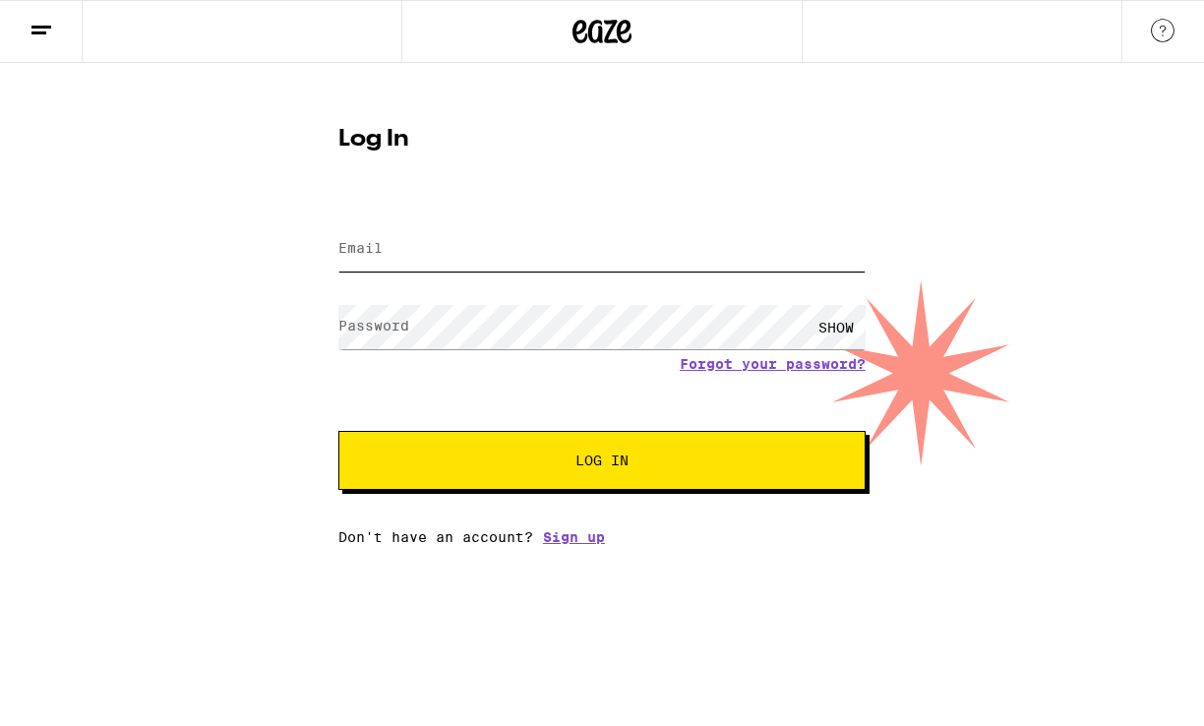
type input "[EMAIL_ADDRESS][DOMAIN_NAME]"
click at [616, 449] on button "Log In" at bounding box center [601, 460] width 527 height 59
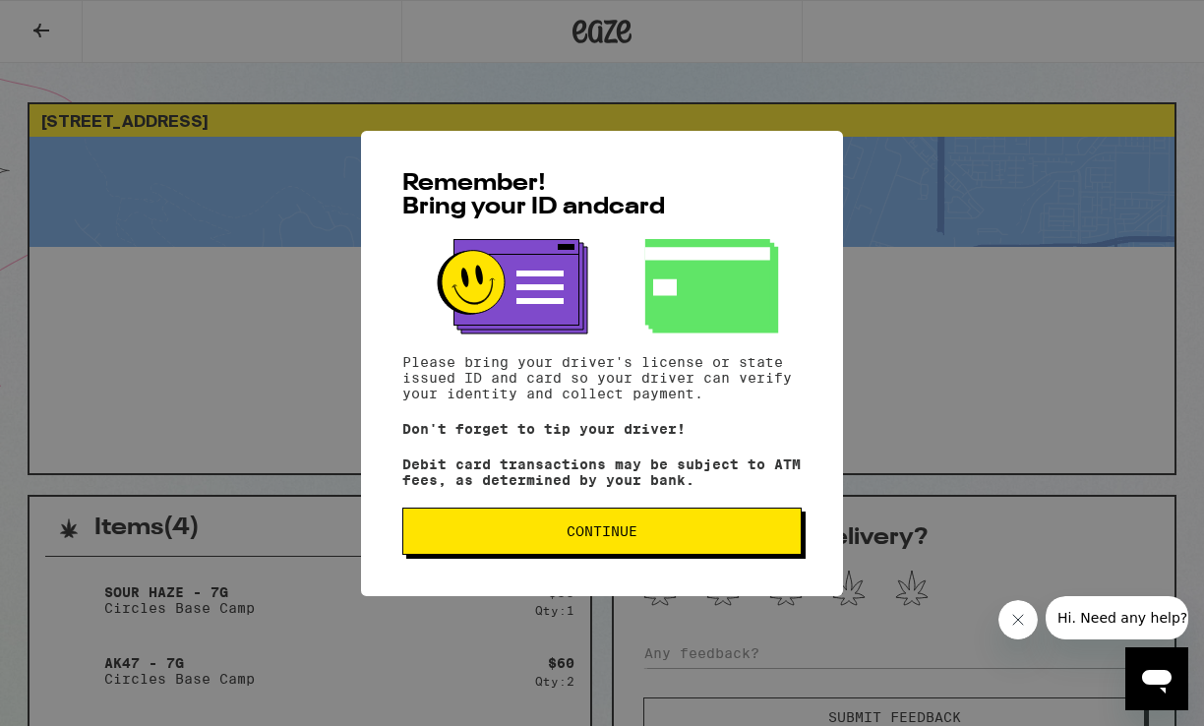
click at [598, 536] on span "Continue" at bounding box center [601, 531] width 71 height 14
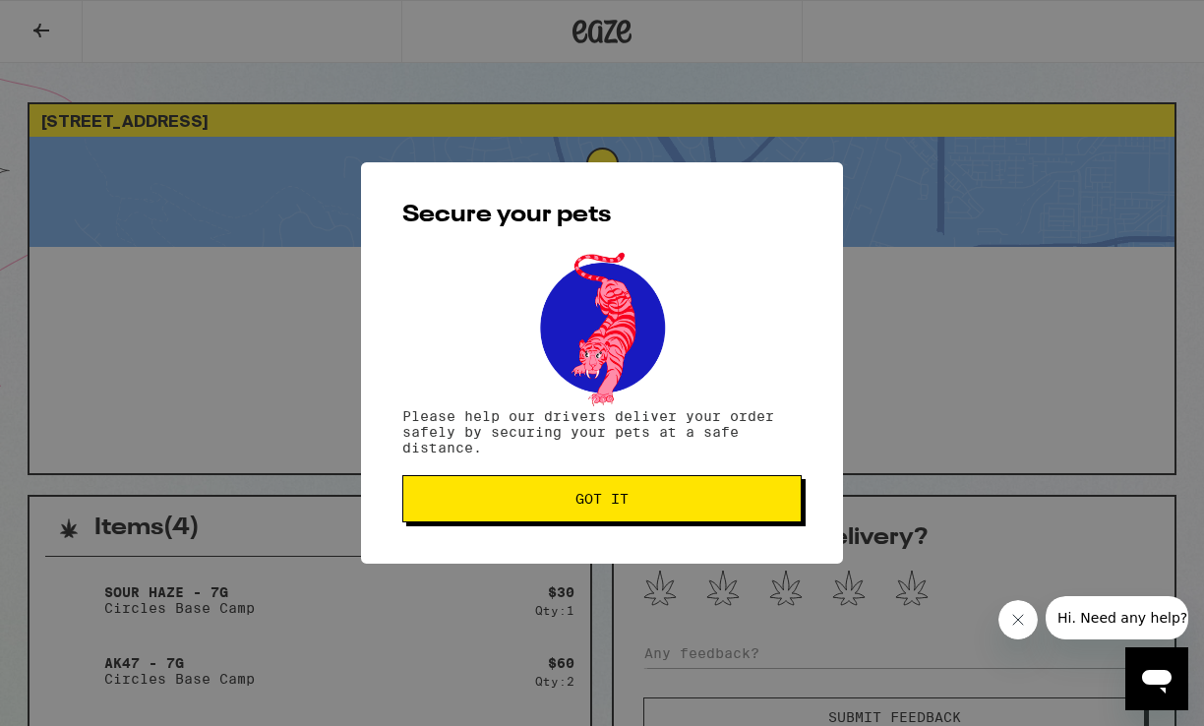
click at [591, 498] on span "Got it" at bounding box center [601, 499] width 53 height 14
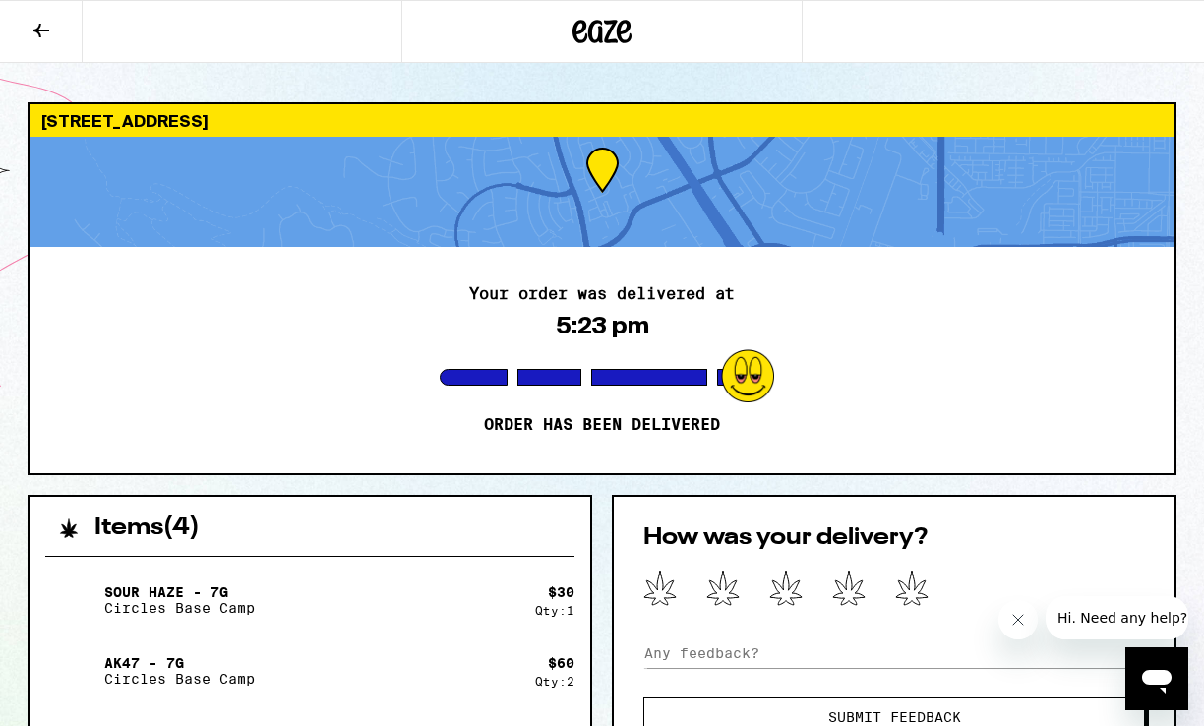
click at [41, 28] on icon at bounding box center [42, 31] width 24 height 24
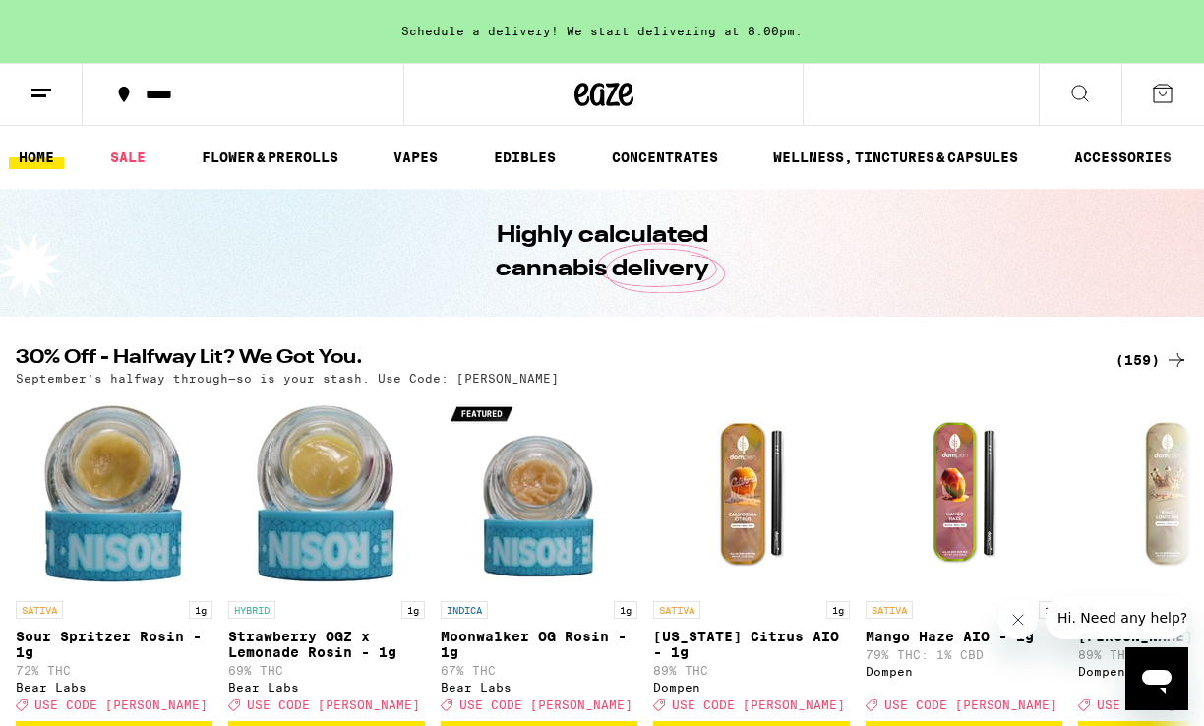
click at [1082, 87] on icon at bounding box center [1080, 94] width 24 height 24
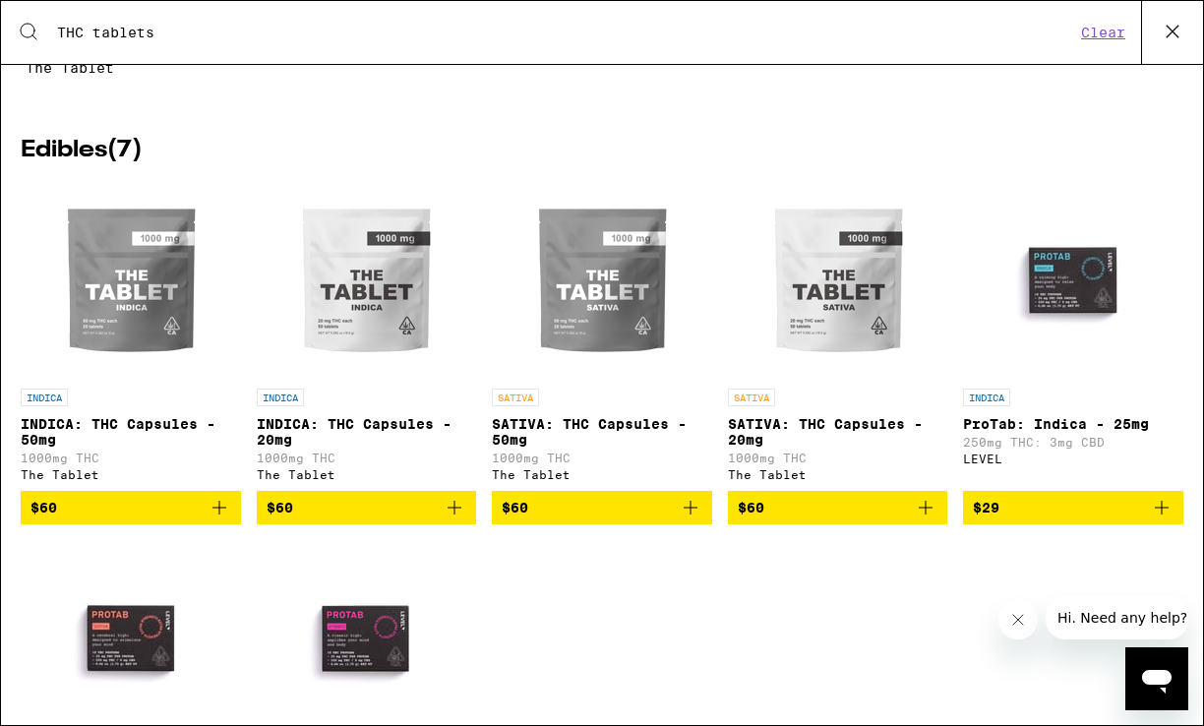
scroll to position [287, 0]
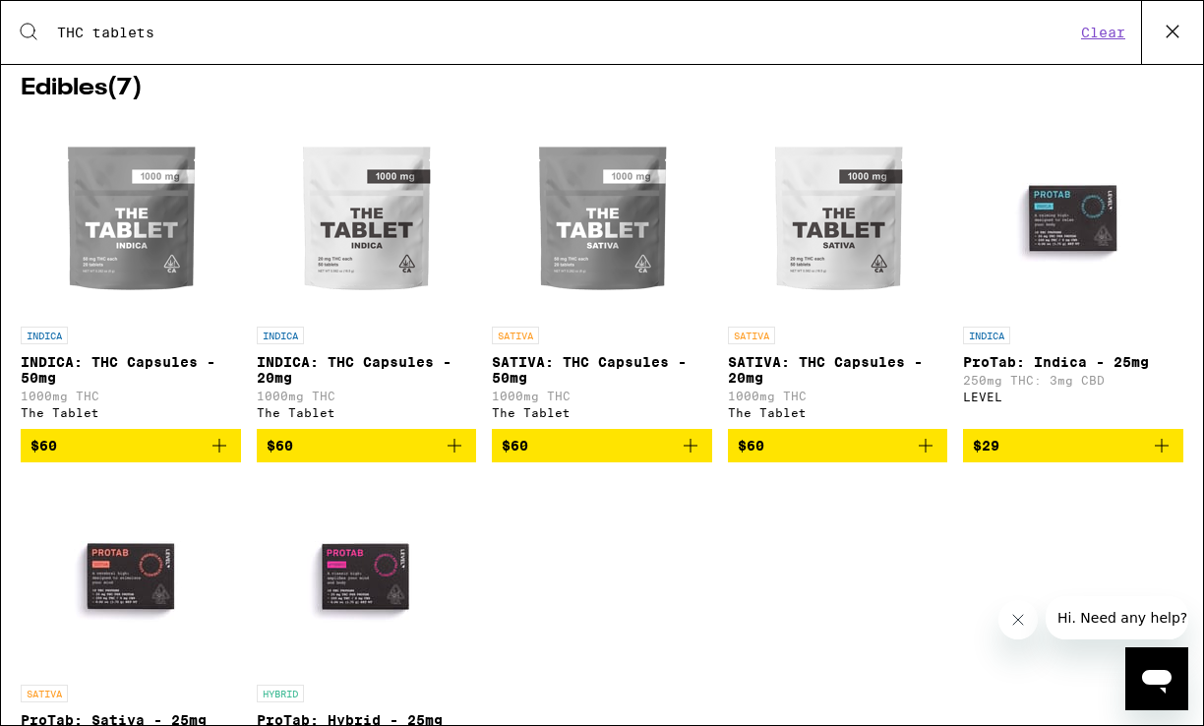
type input "THC tablets"
click at [685, 457] on icon "Add to bag" at bounding box center [691, 446] width 24 height 24
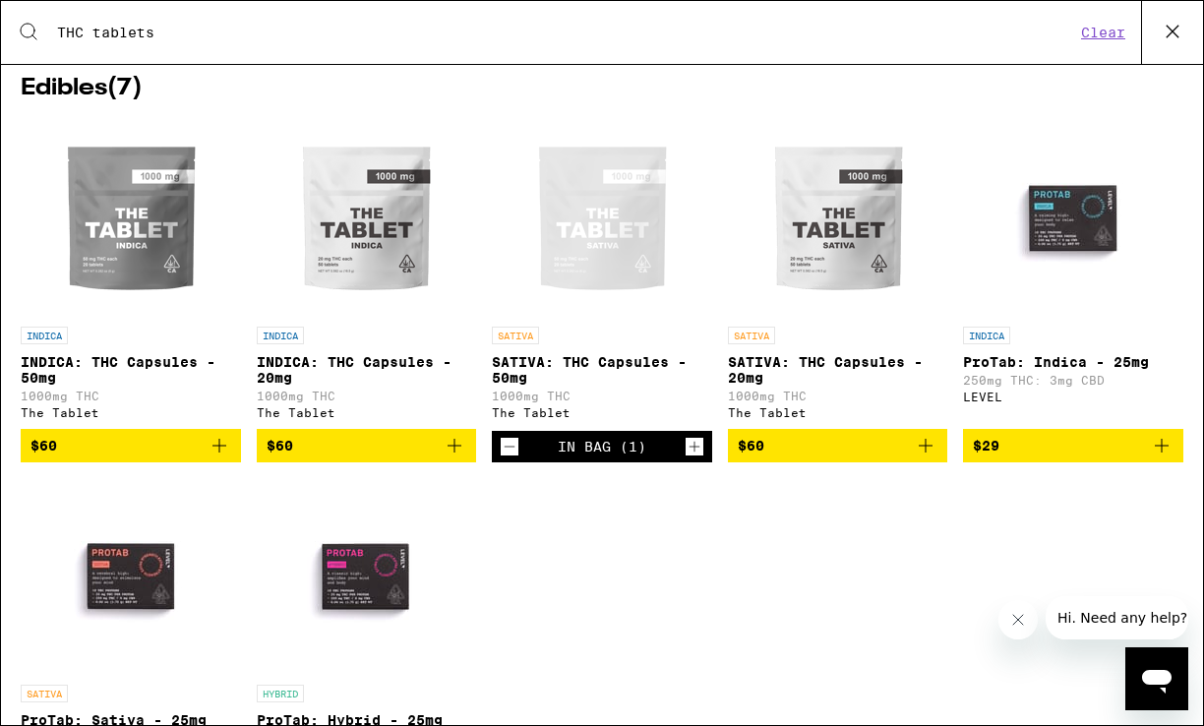
click at [511, 458] on icon "Decrement" at bounding box center [510, 447] width 18 height 24
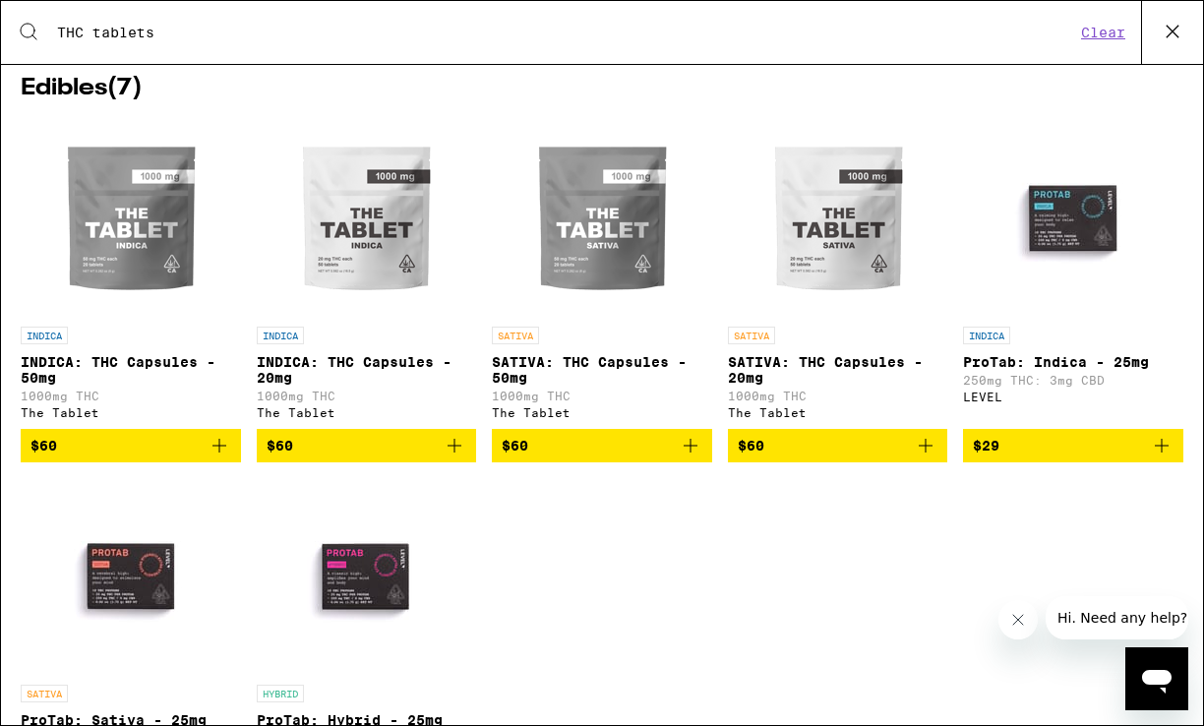
click at [929, 453] on icon "Add to bag" at bounding box center [926, 446] width 24 height 24
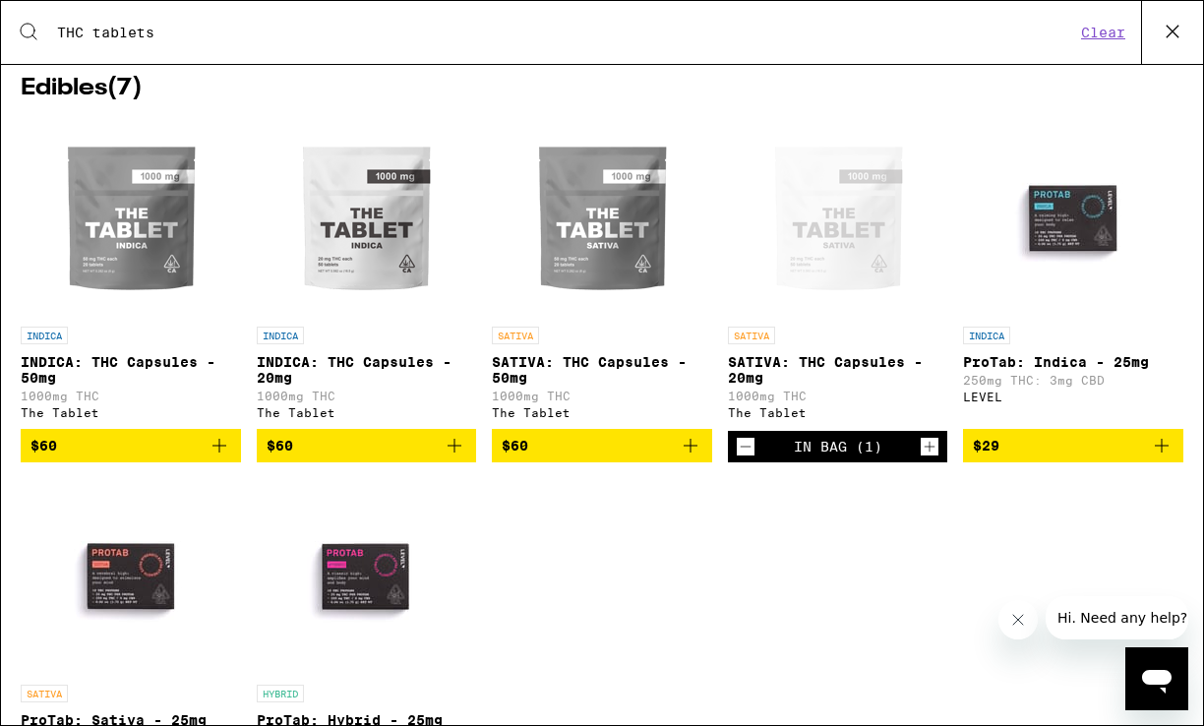
click at [929, 452] on icon "Increment" at bounding box center [929, 447] width 11 height 11
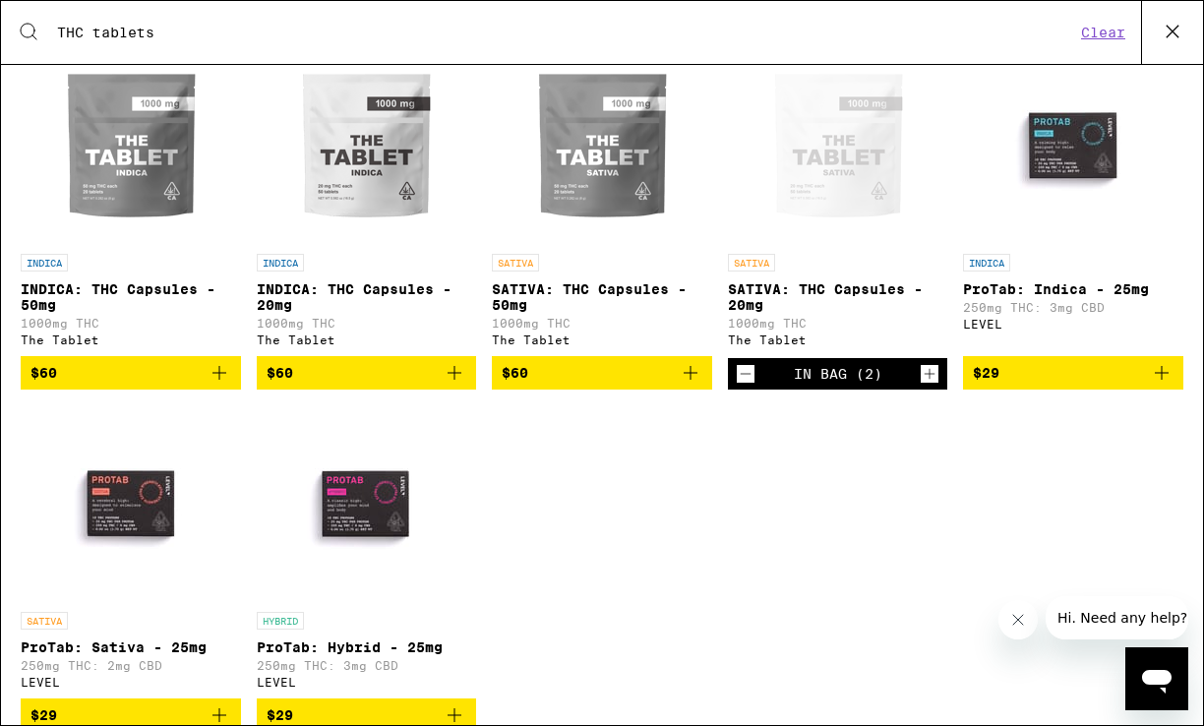
scroll to position [433, 0]
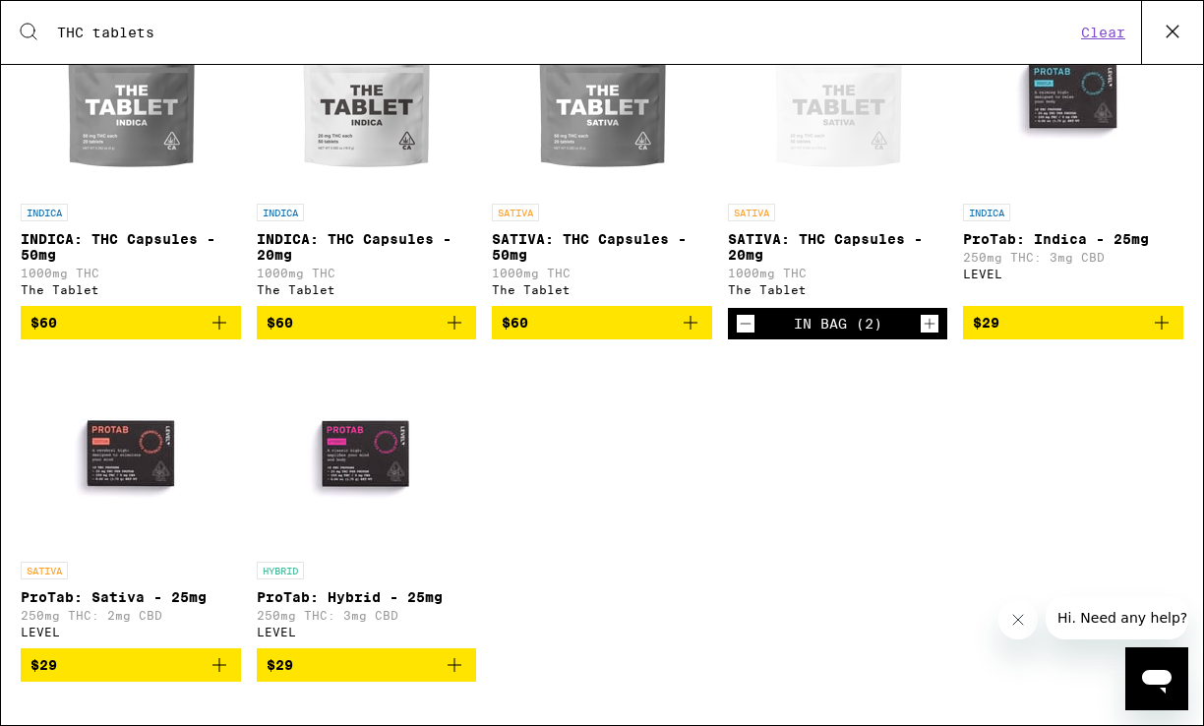
click at [842, 104] on div "Open page for SATIVA: THC Capsules - 20mg from The Tablet" at bounding box center [838, 95] width 197 height 197
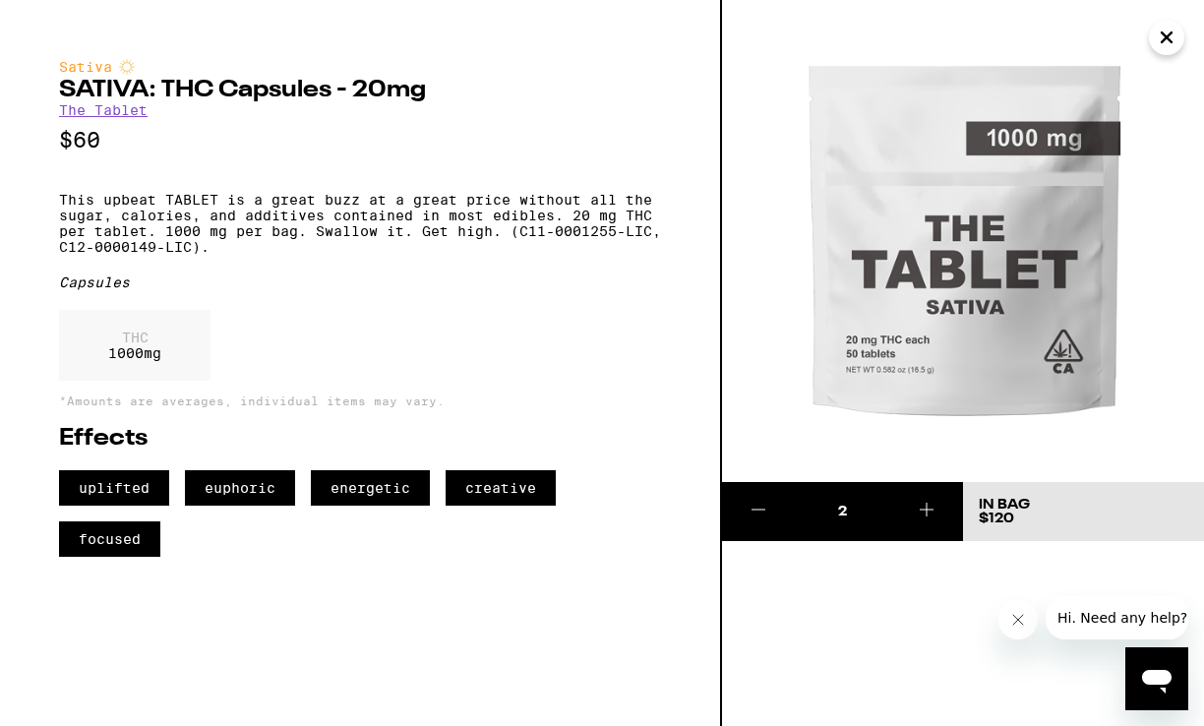
click at [1168, 39] on icon "Close" at bounding box center [1166, 37] width 10 height 10
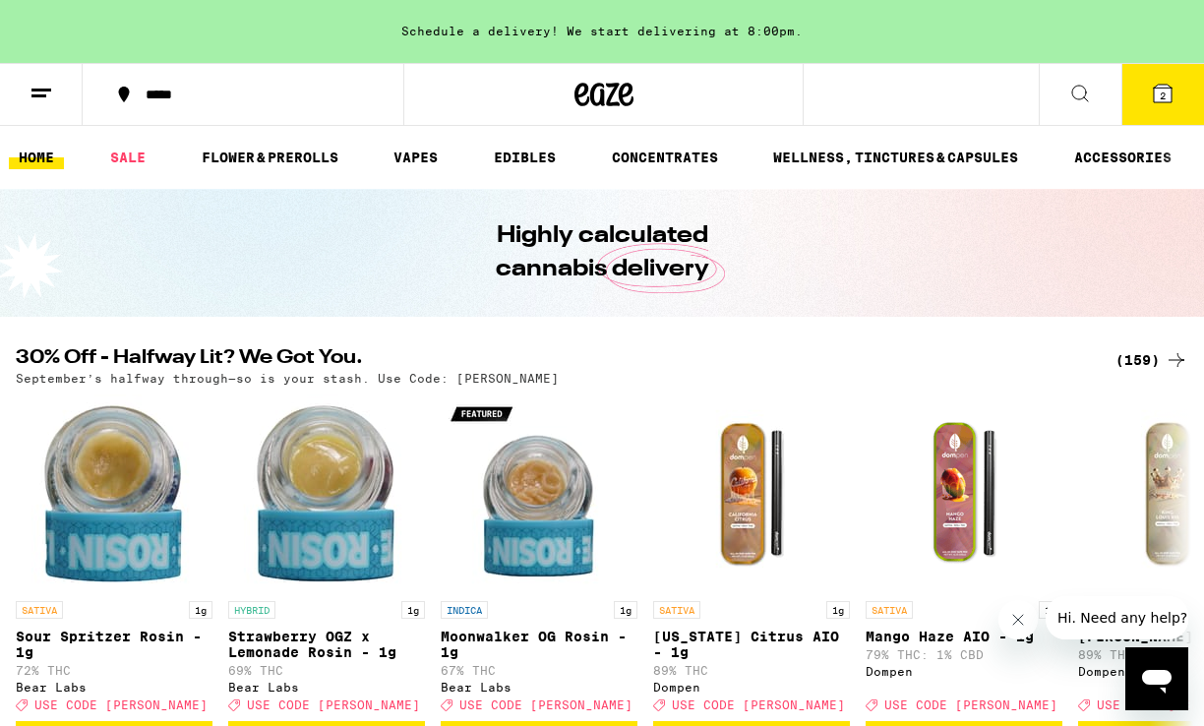
click at [1160, 89] on span "2" at bounding box center [1163, 95] width 6 height 12
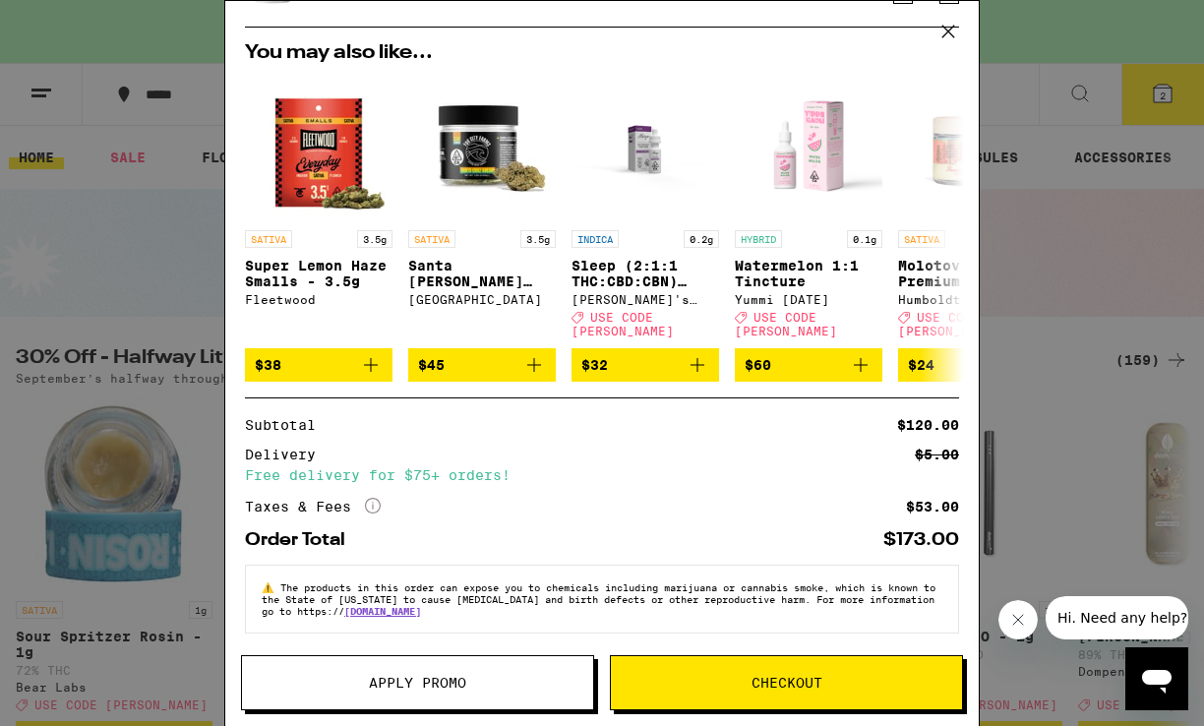
scroll to position [178, 0]
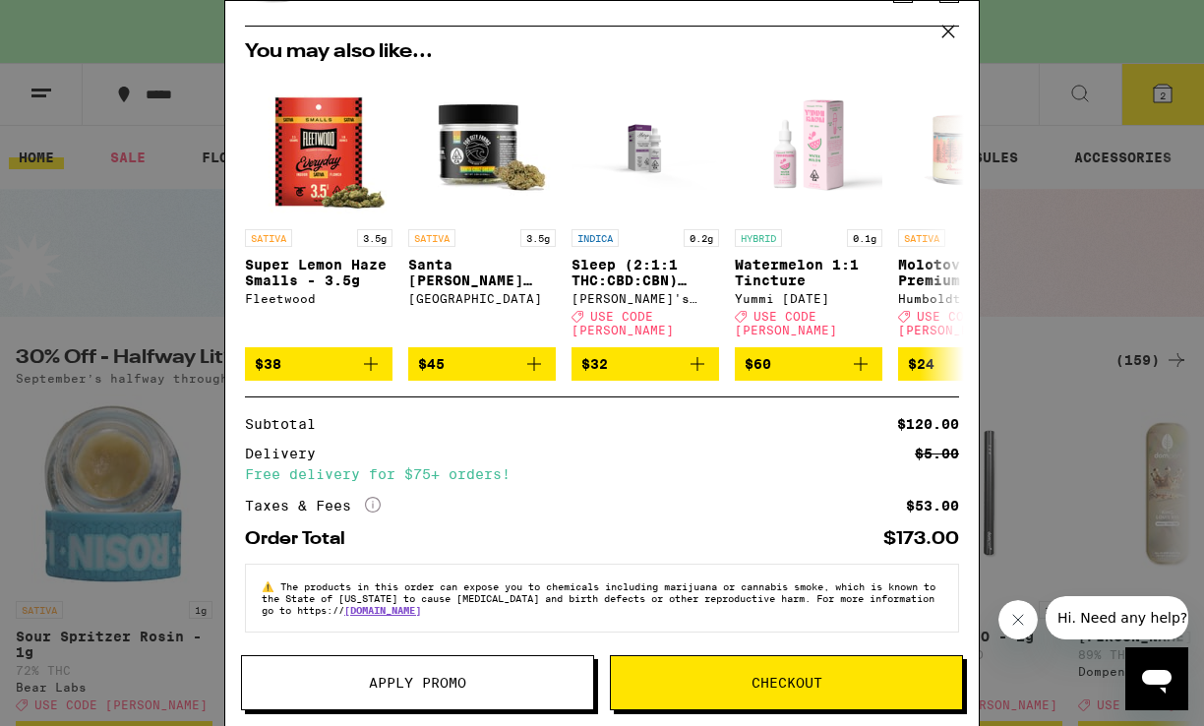
click at [751, 686] on span "Checkout" at bounding box center [786, 683] width 71 height 14
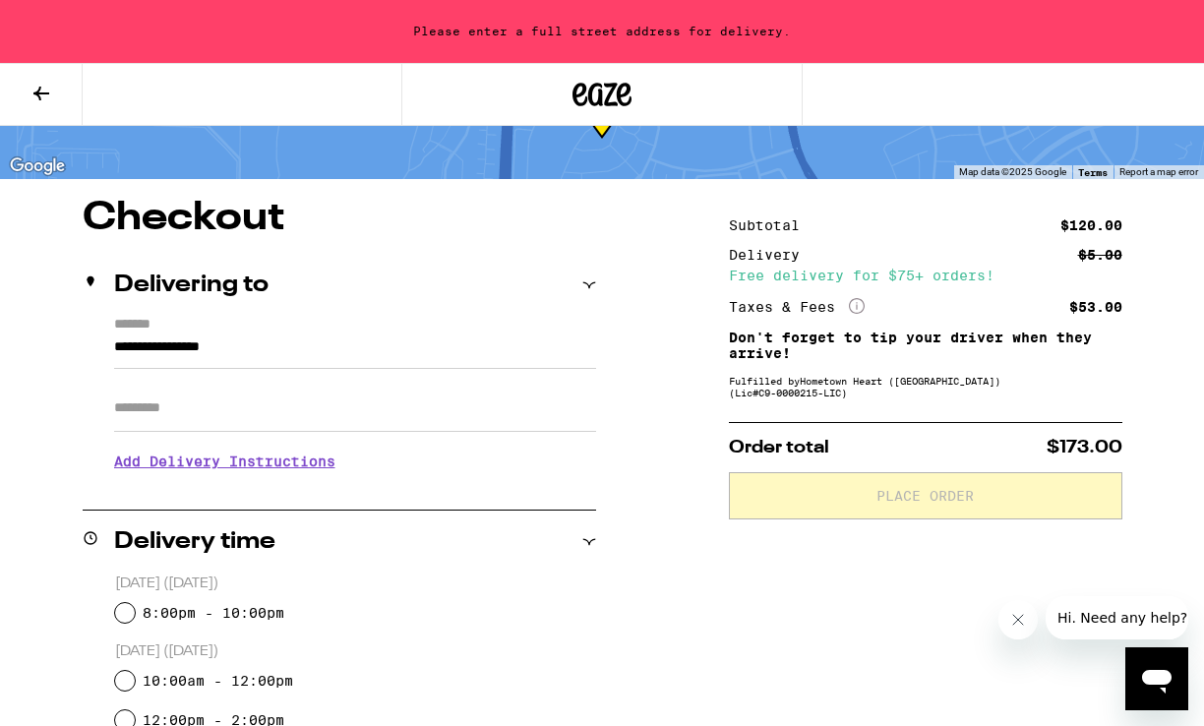
scroll to position [109, 0]
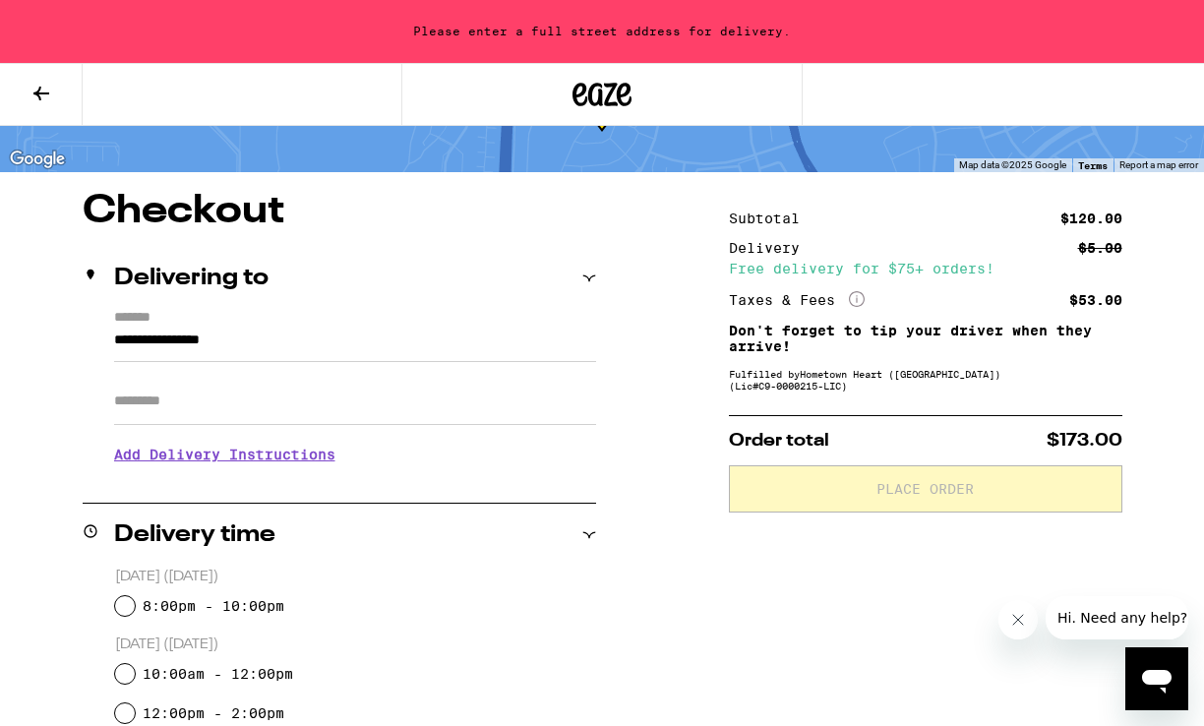
click at [175, 337] on input "**********" at bounding box center [355, 344] width 482 height 33
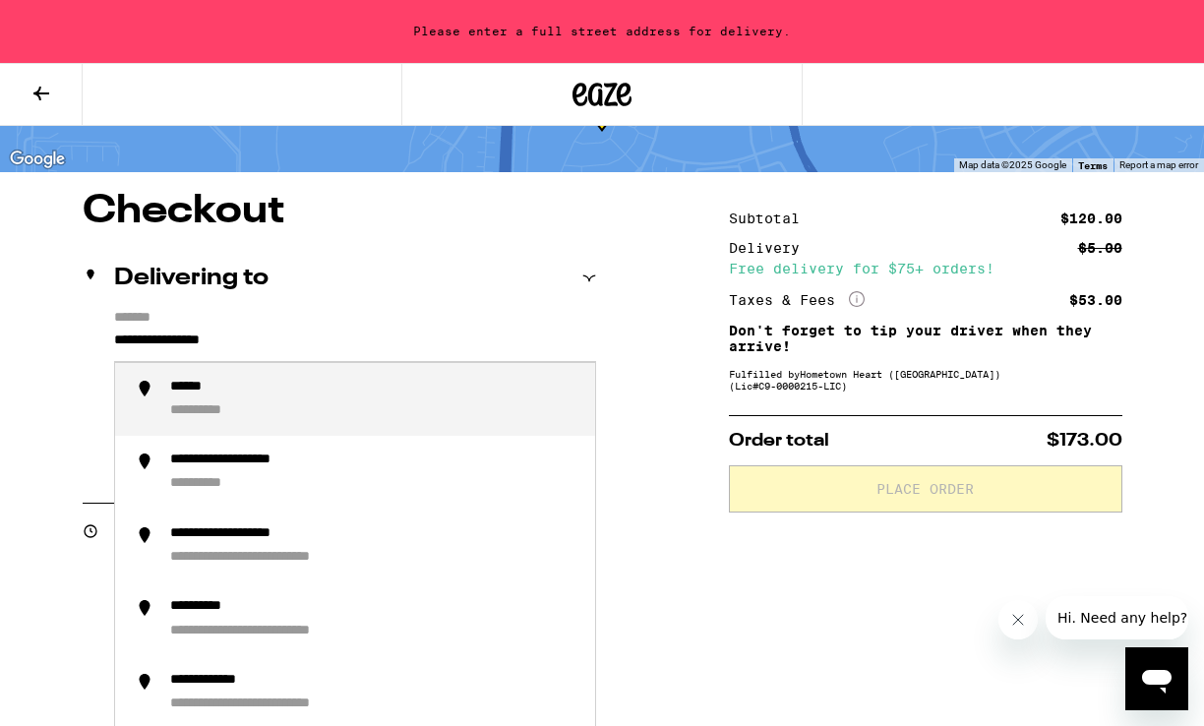
click at [115, 340] on input "**********" at bounding box center [355, 344] width 482 height 33
click at [323, 346] on input "**********" at bounding box center [355, 344] width 482 height 33
click at [312, 342] on input "**********" at bounding box center [355, 344] width 482 height 33
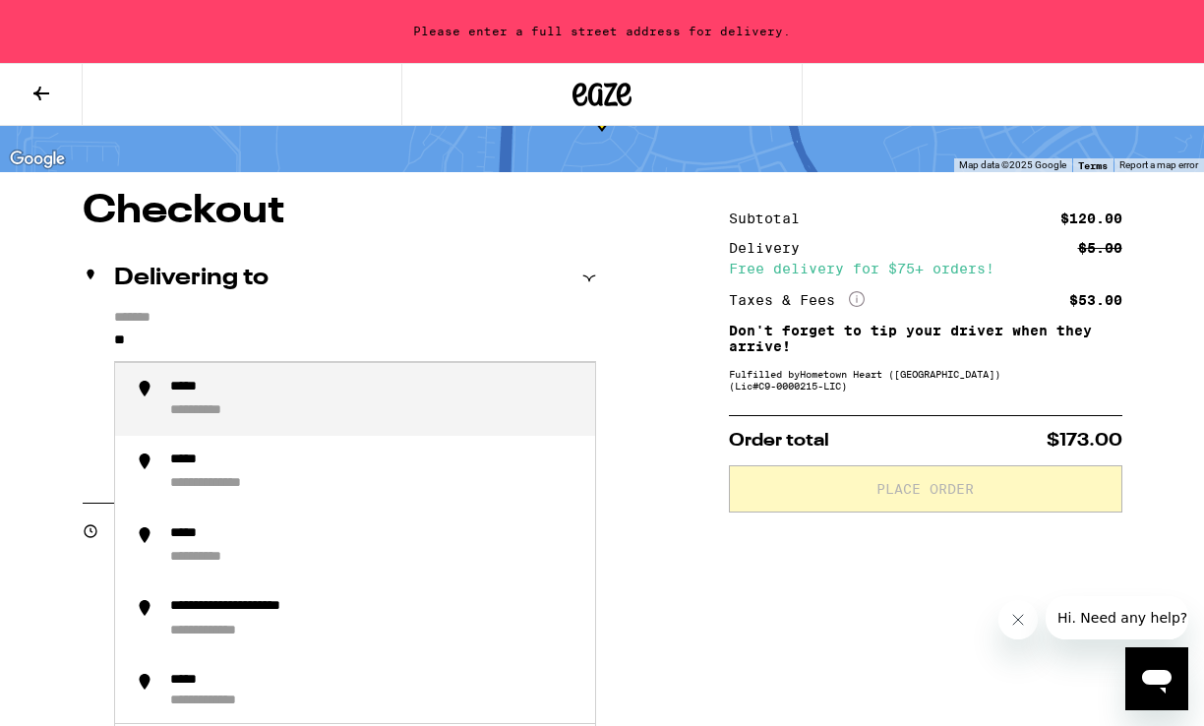
type input "*"
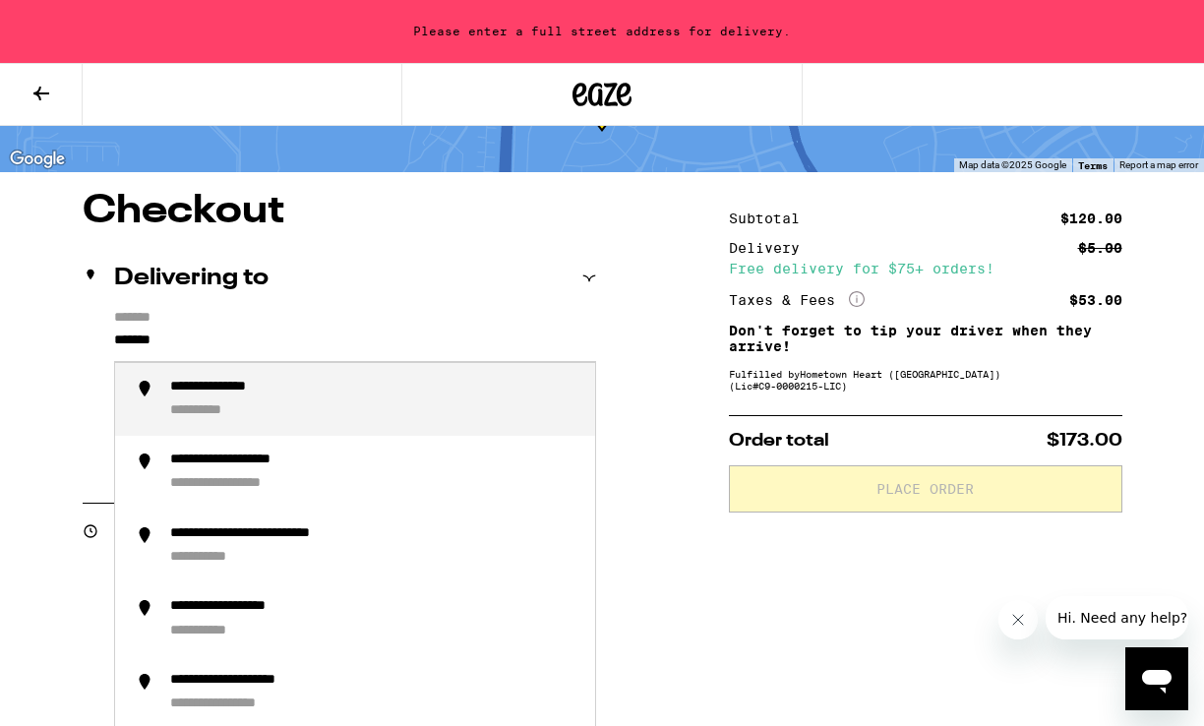
click at [246, 391] on div "**********" at bounding box center [237, 388] width 134 height 19
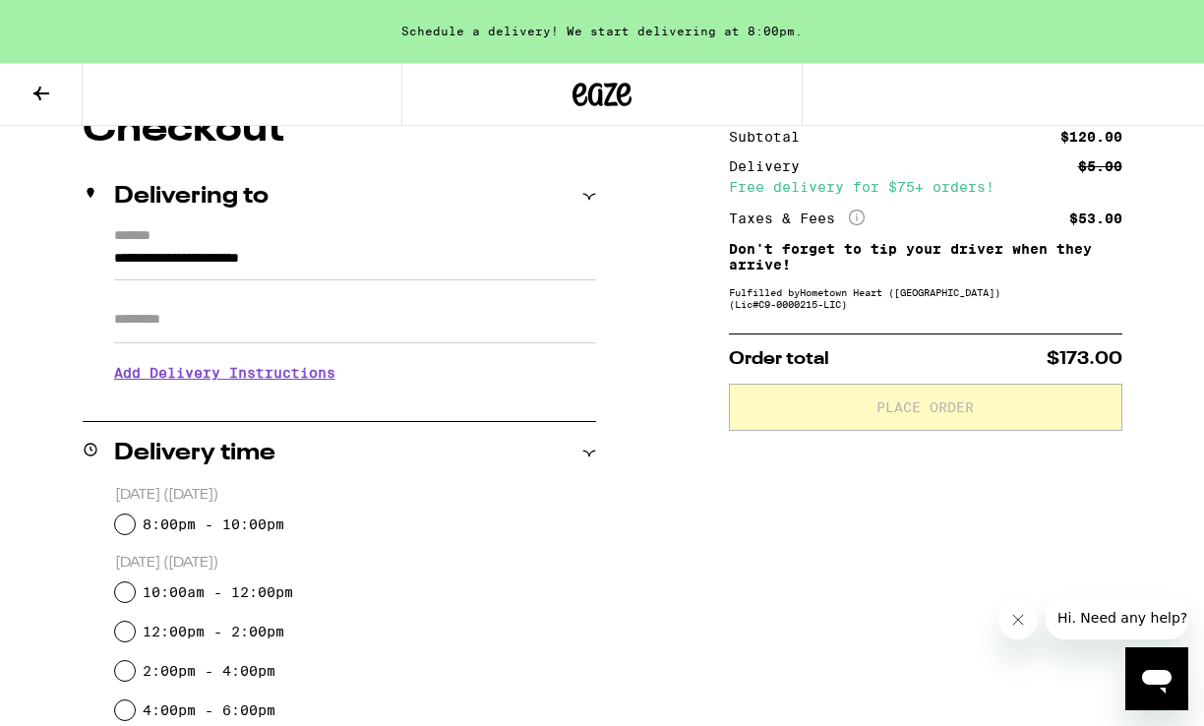
scroll to position [217, 0]
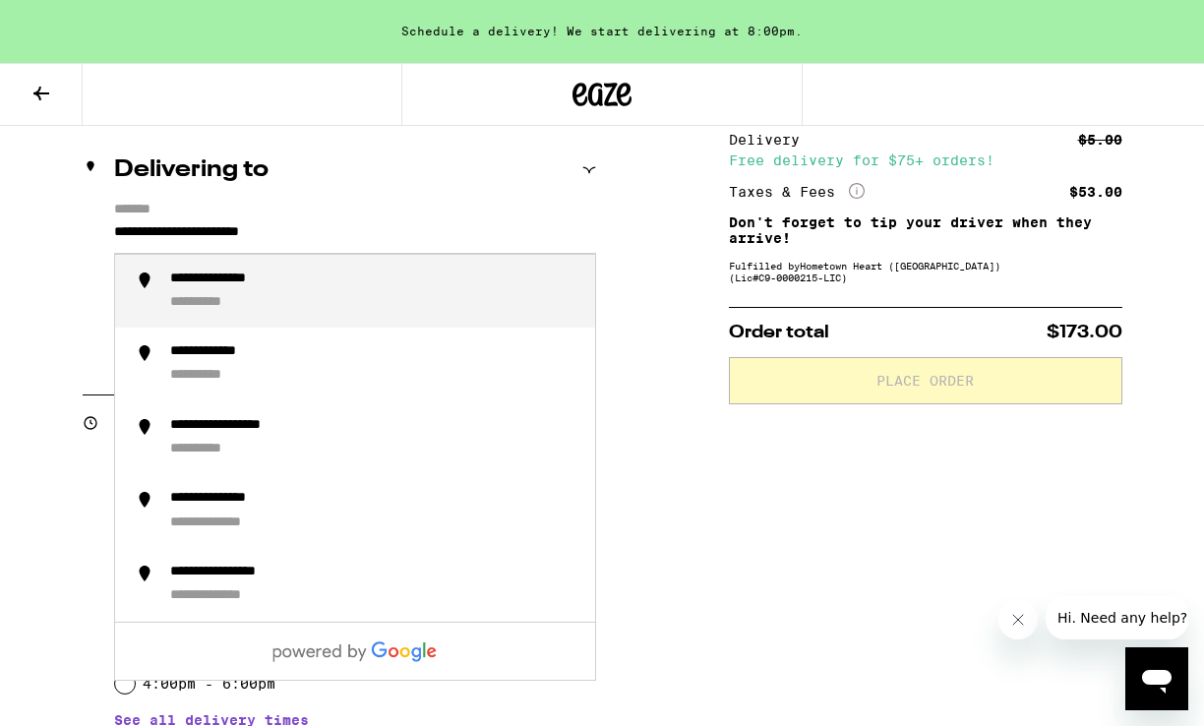
click at [361, 227] on input "**********" at bounding box center [355, 236] width 482 height 33
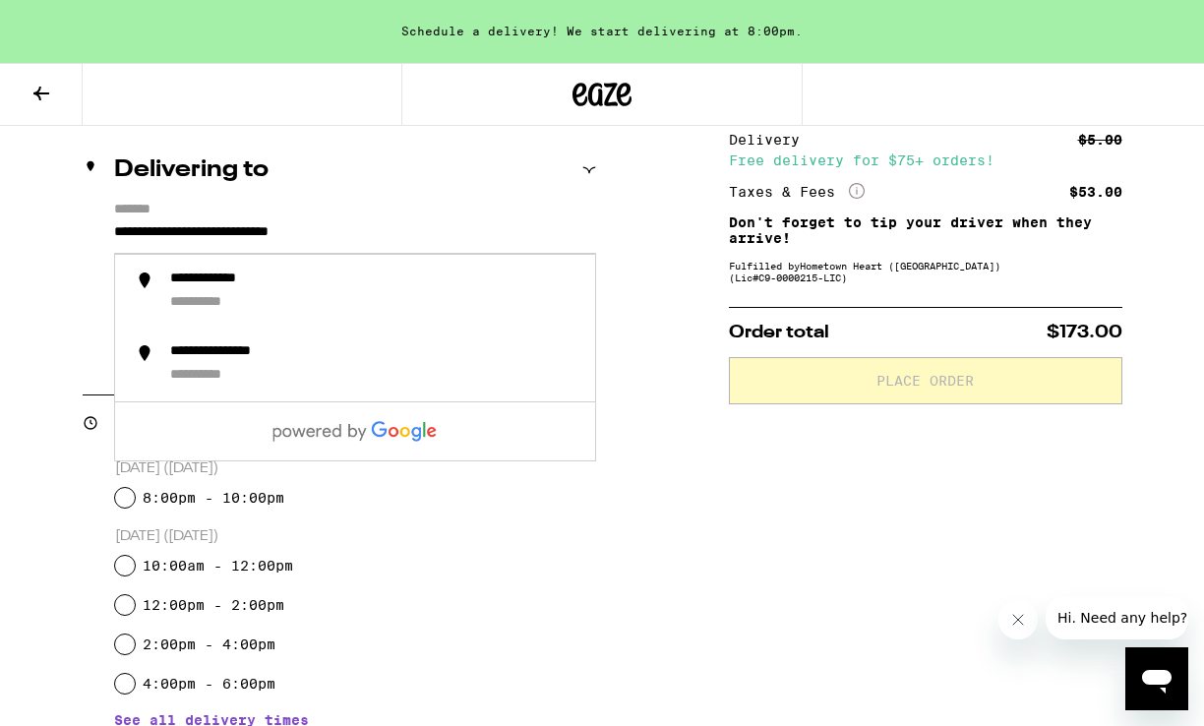
type input "**********"
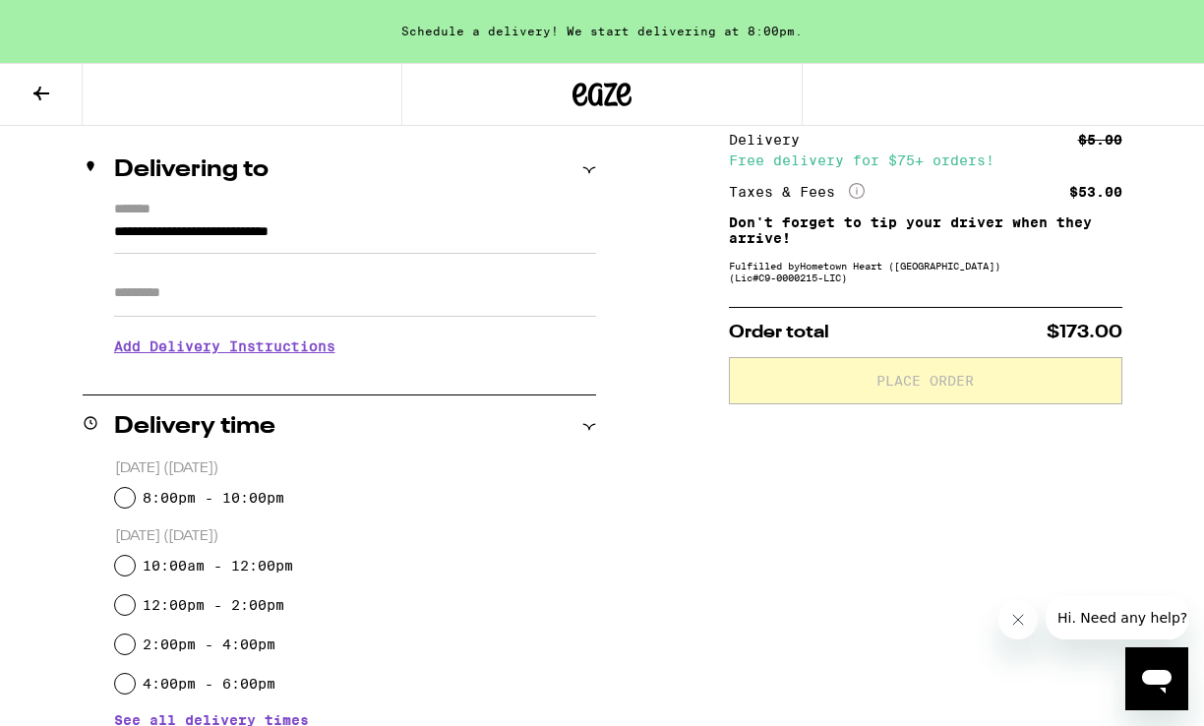
click at [591, 571] on div "10:00am - 12:00pm" at bounding box center [355, 565] width 481 height 39
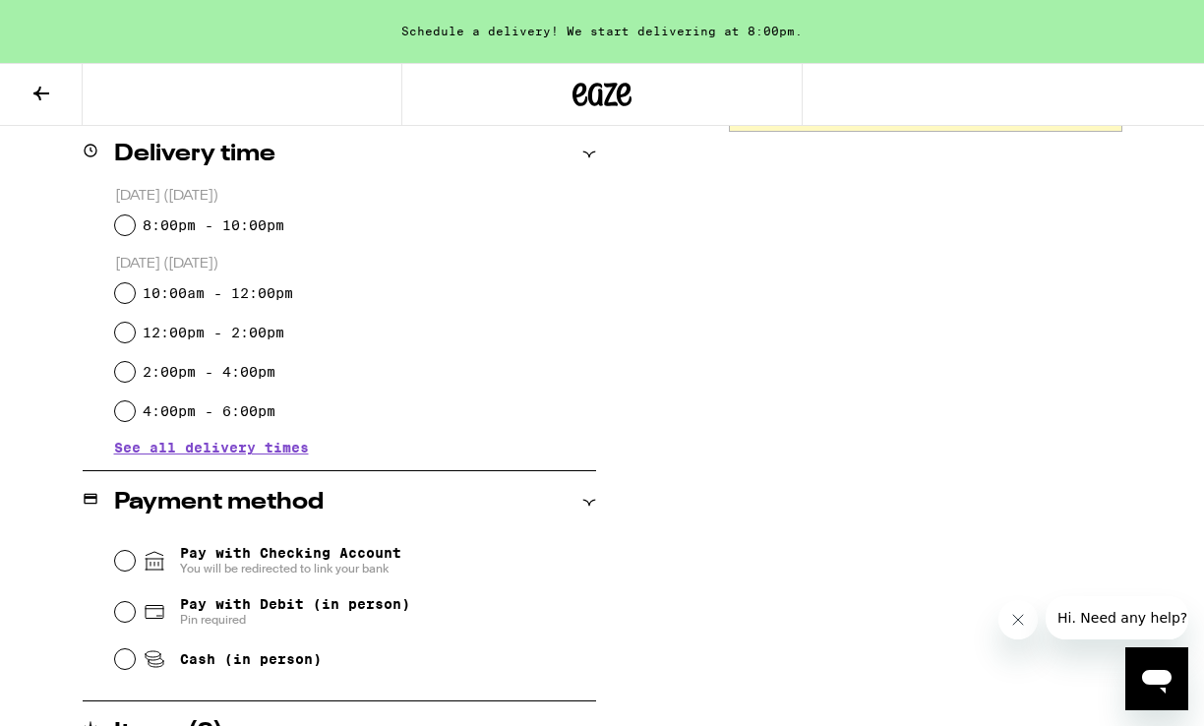
scroll to position [460, 0]
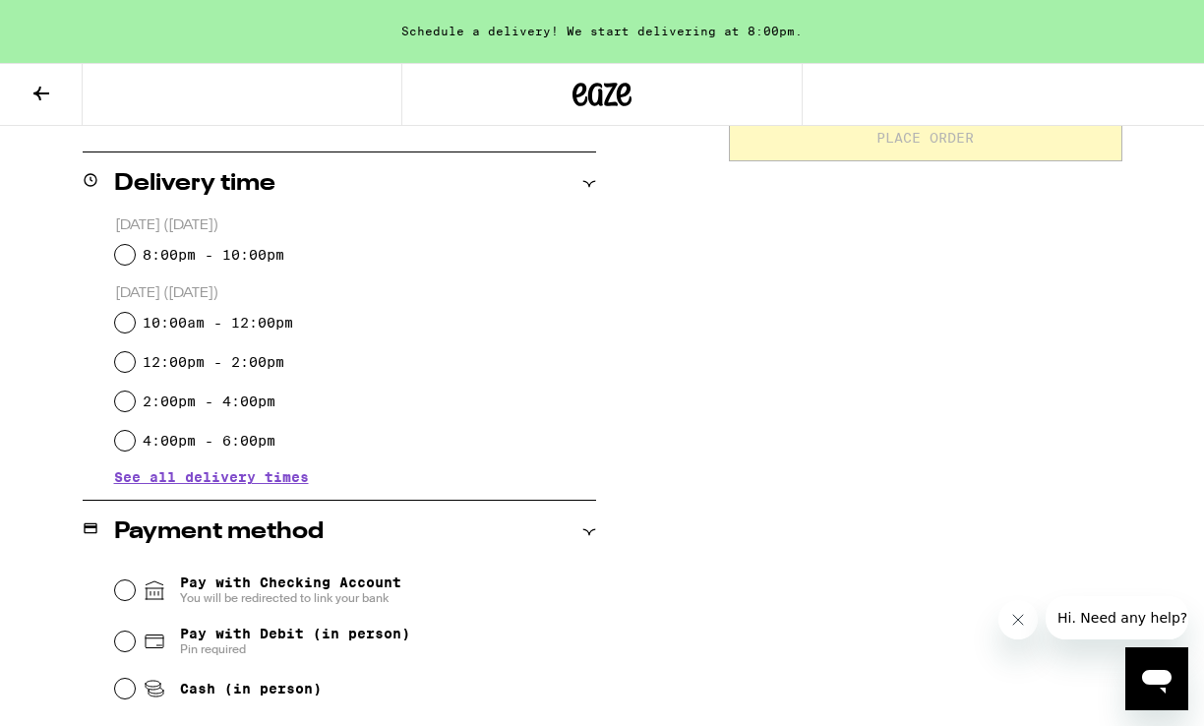
click at [601, 427] on div "**********" at bounding box center [602, 353] width 1204 height 1025
click at [123, 440] on input "4:00pm - 6:00pm" at bounding box center [125, 441] width 20 height 20
radio input "true"
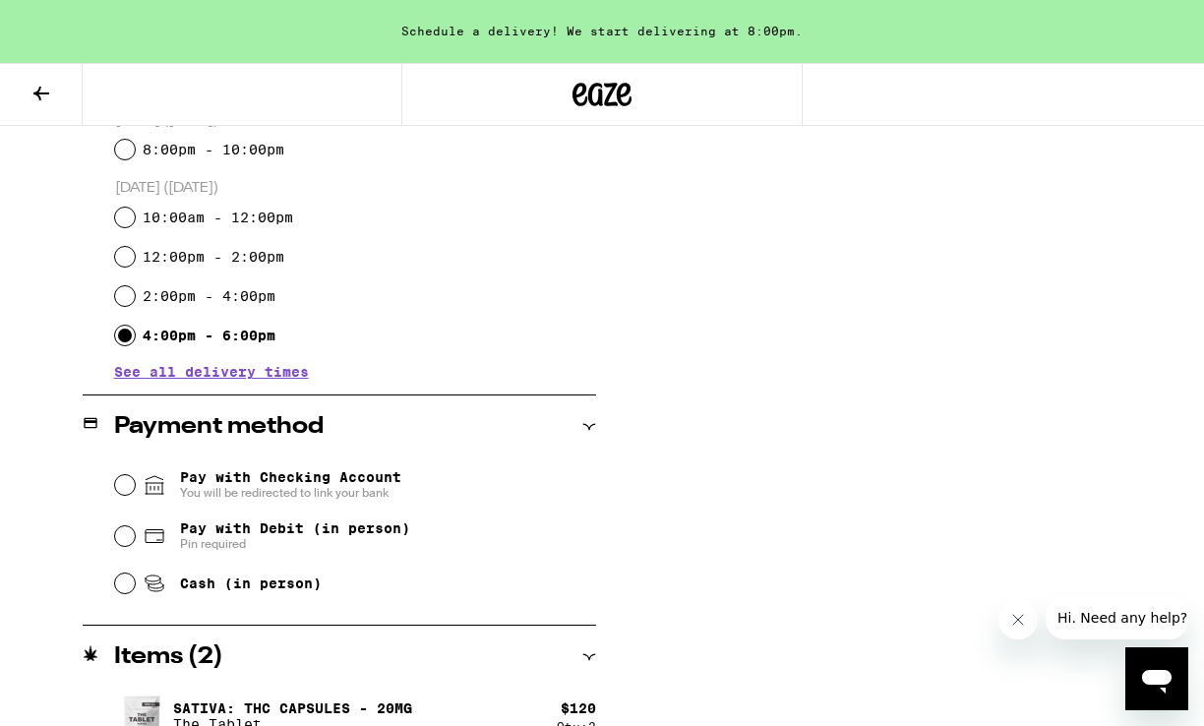
scroll to position [600, 0]
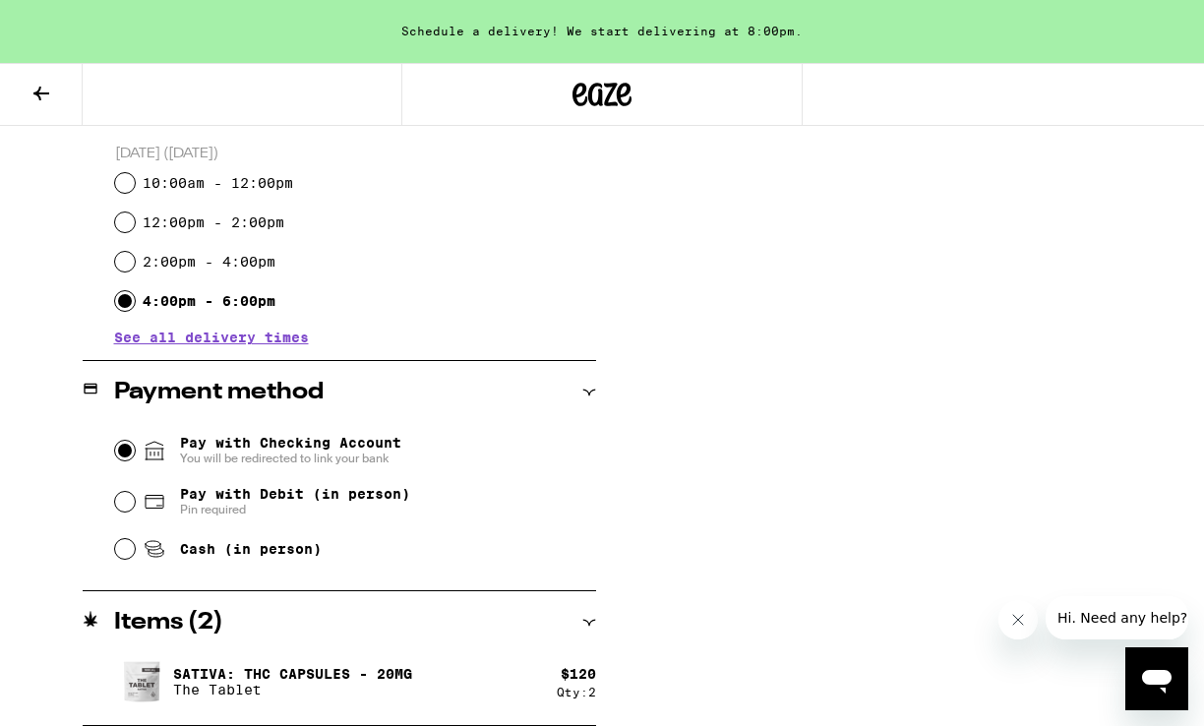
click at [125, 450] on input "Pay with Checking Account You will be redirected to link your bank" at bounding box center [125, 451] width 20 height 20
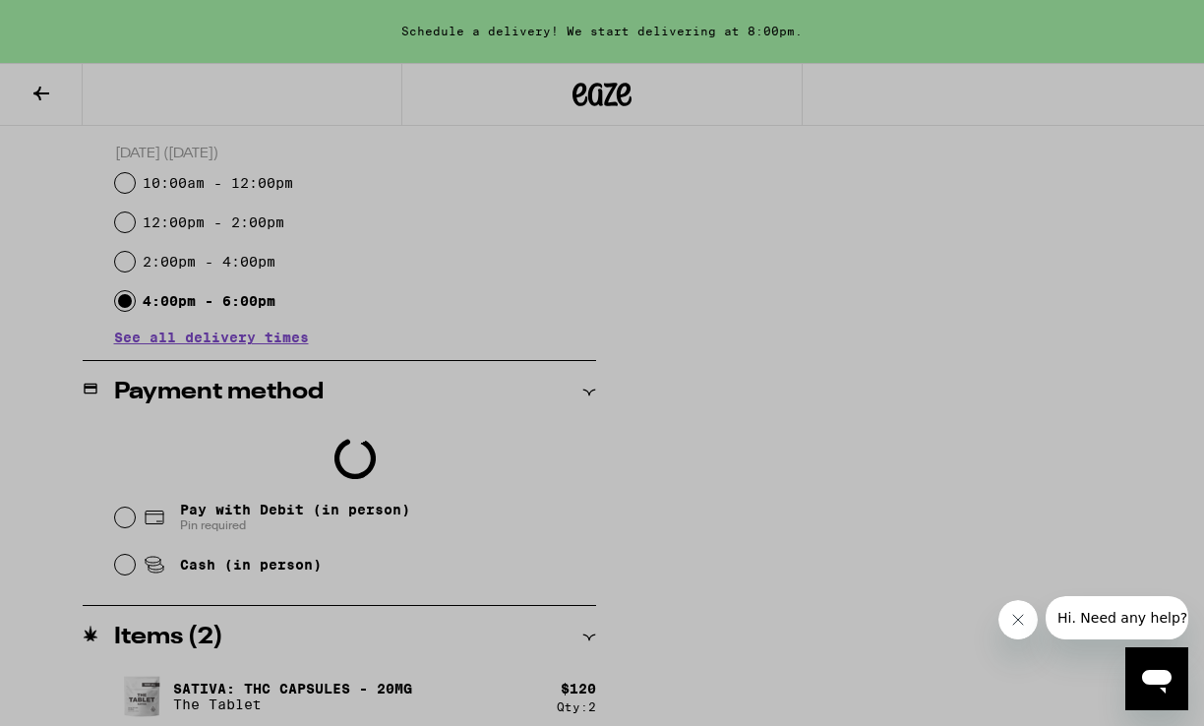
click at [754, 95] on div at bounding box center [602, 363] width 1204 height 726
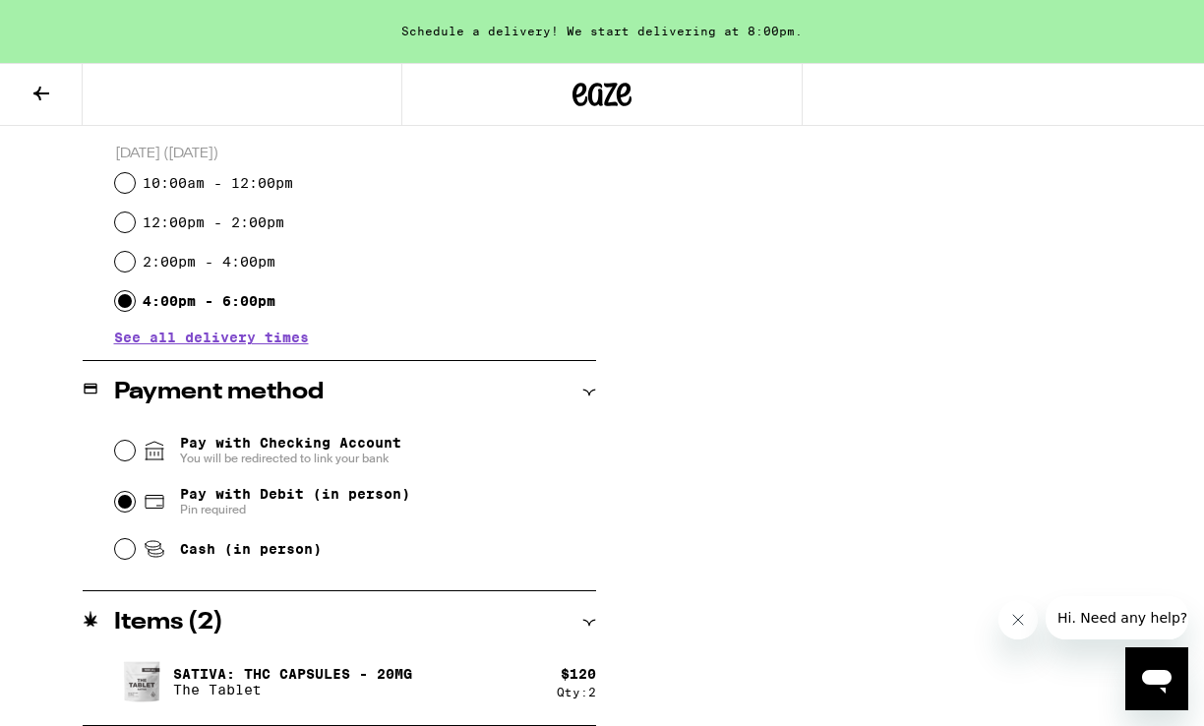
click at [125, 502] on input "Pay with Debit (in person) Pin required" at bounding box center [125, 502] width 20 height 20
radio input "true"
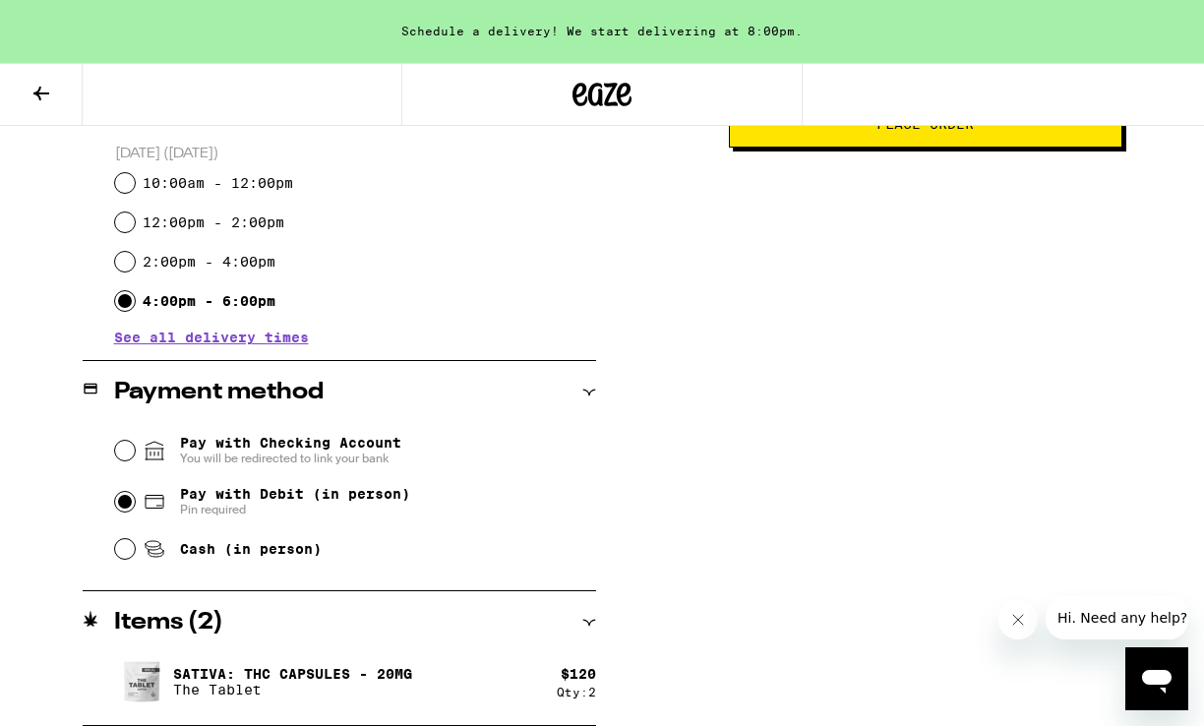
click at [288, 335] on span "See all delivery times" at bounding box center [211, 337] width 195 height 14
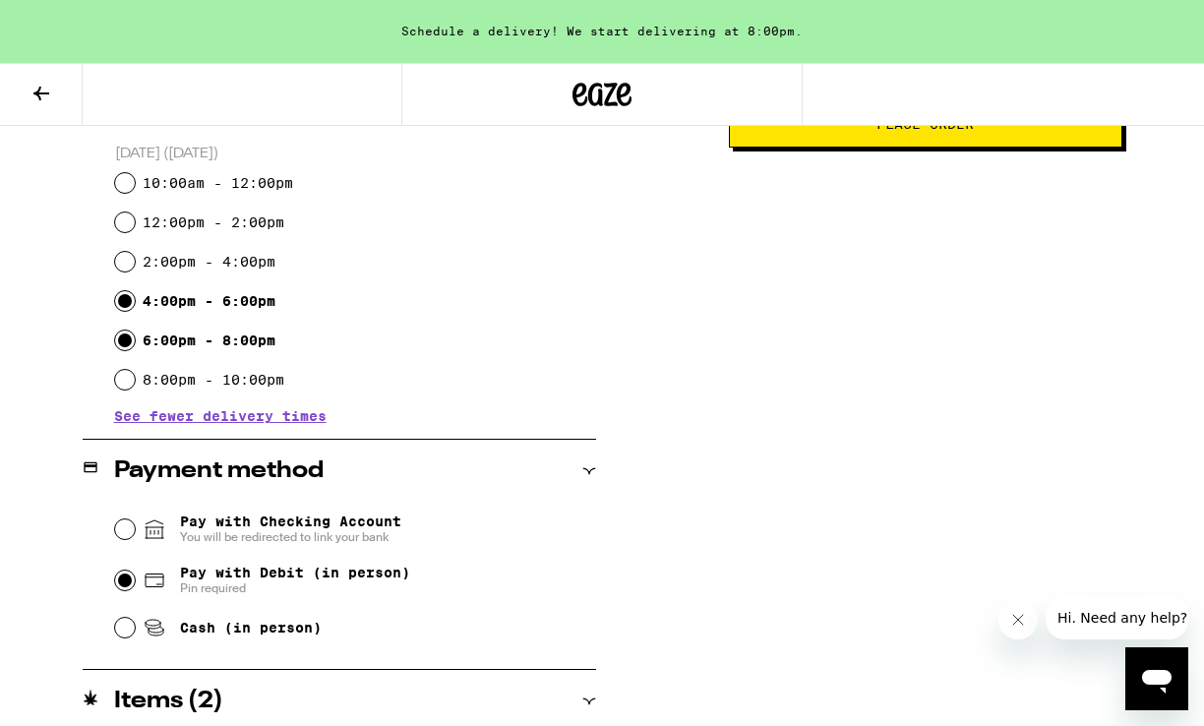
click at [123, 337] on input "6:00pm - 8:00pm" at bounding box center [125, 340] width 20 height 20
radio input "true"
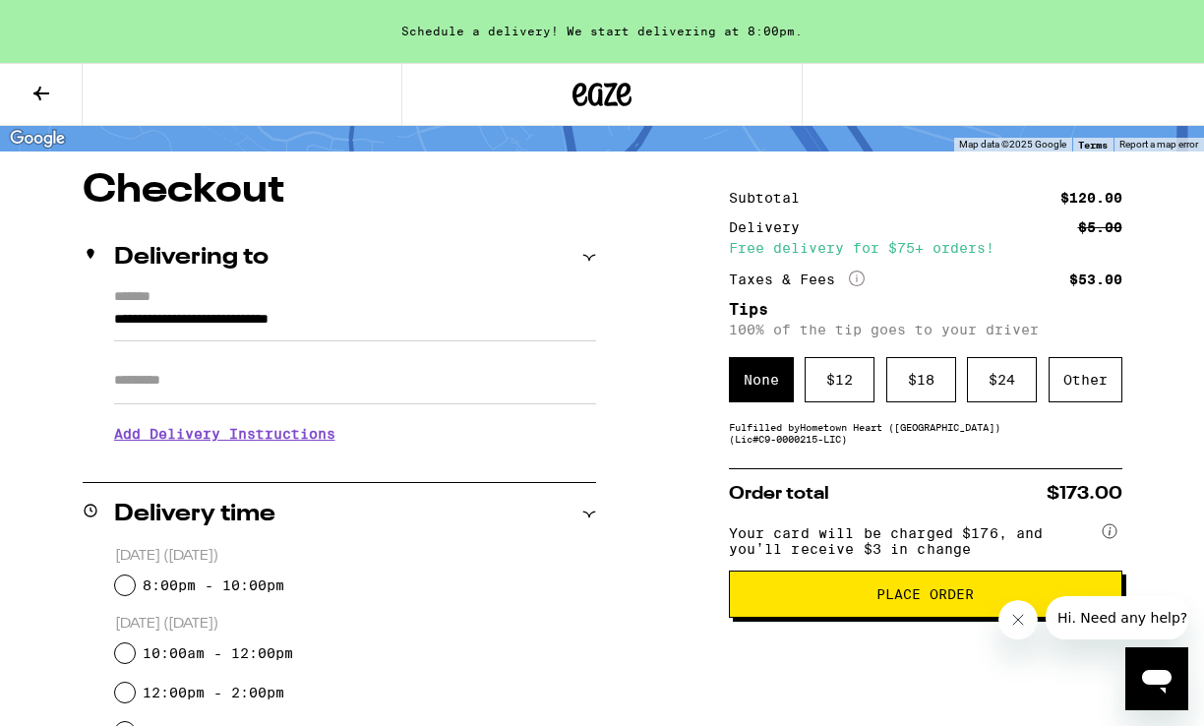
scroll to position [129, 0]
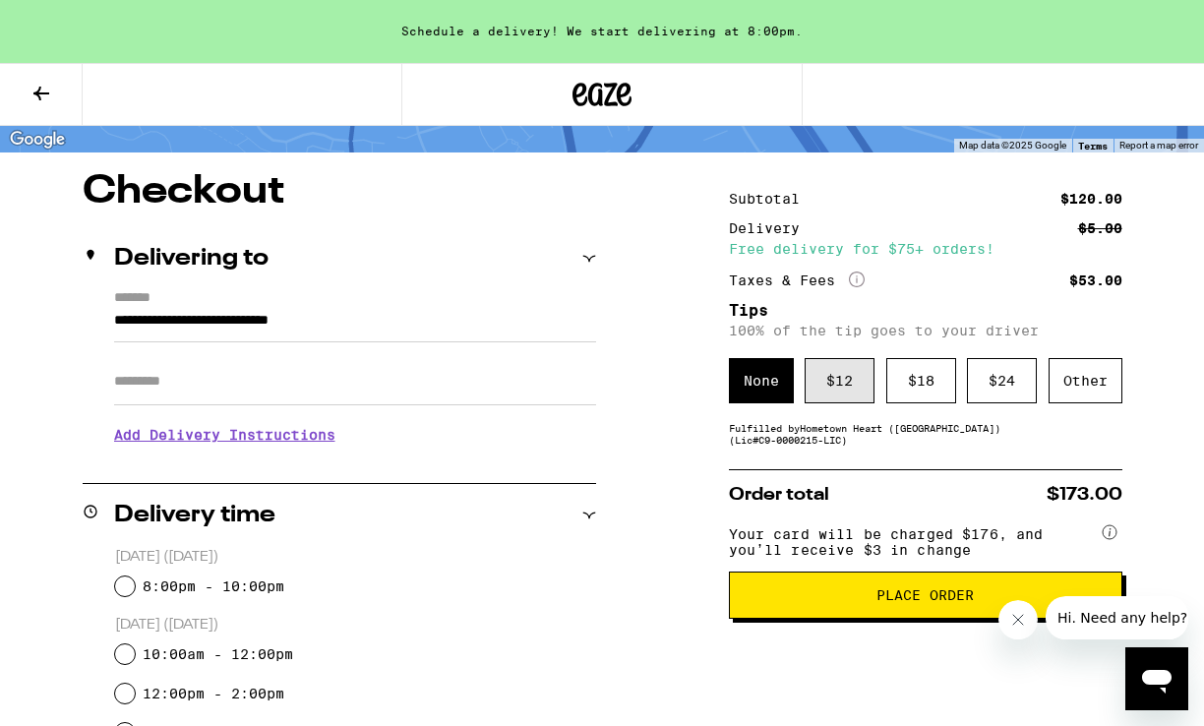
click at [844, 393] on div "$ 12" at bounding box center [839, 380] width 70 height 45
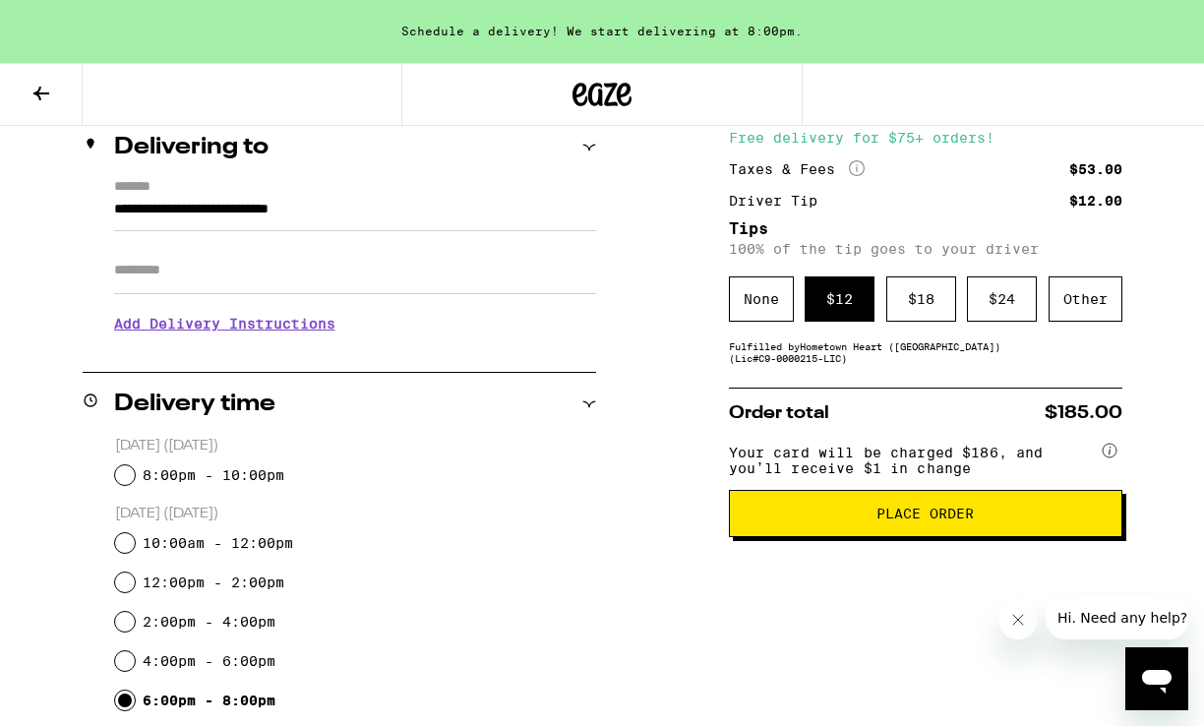
scroll to position [247, 0]
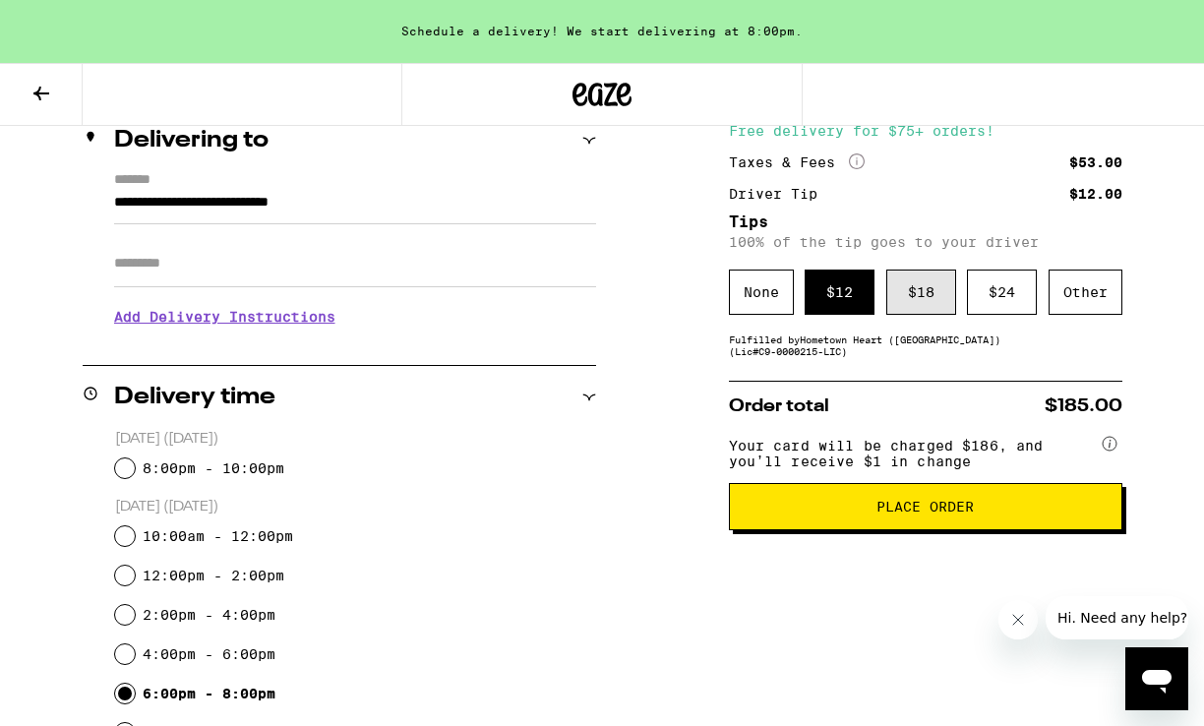
click at [914, 297] on div "$ 18" at bounding box center [921, 291] width 70 height 45
click at [913, 513] on span "Place Order" at bounding box center [924, 507] width 97 height 14
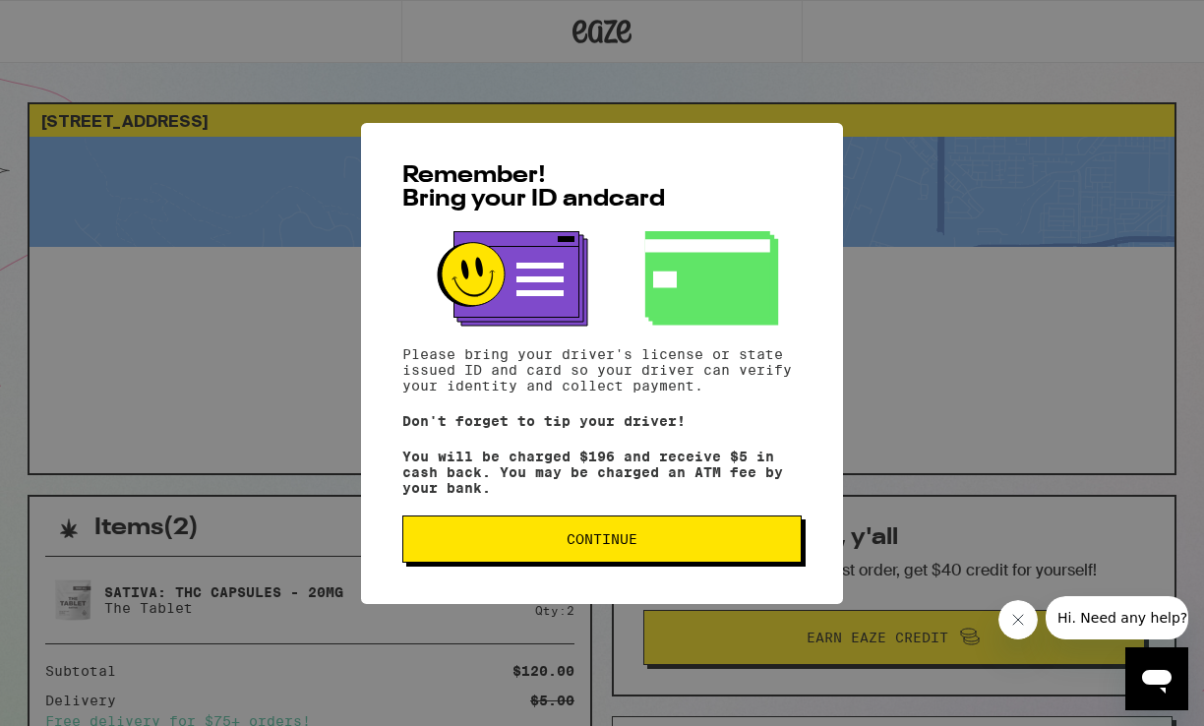
click at [599, 546] on span "Continue" at bounding box center [601, 539] width 71 height 14
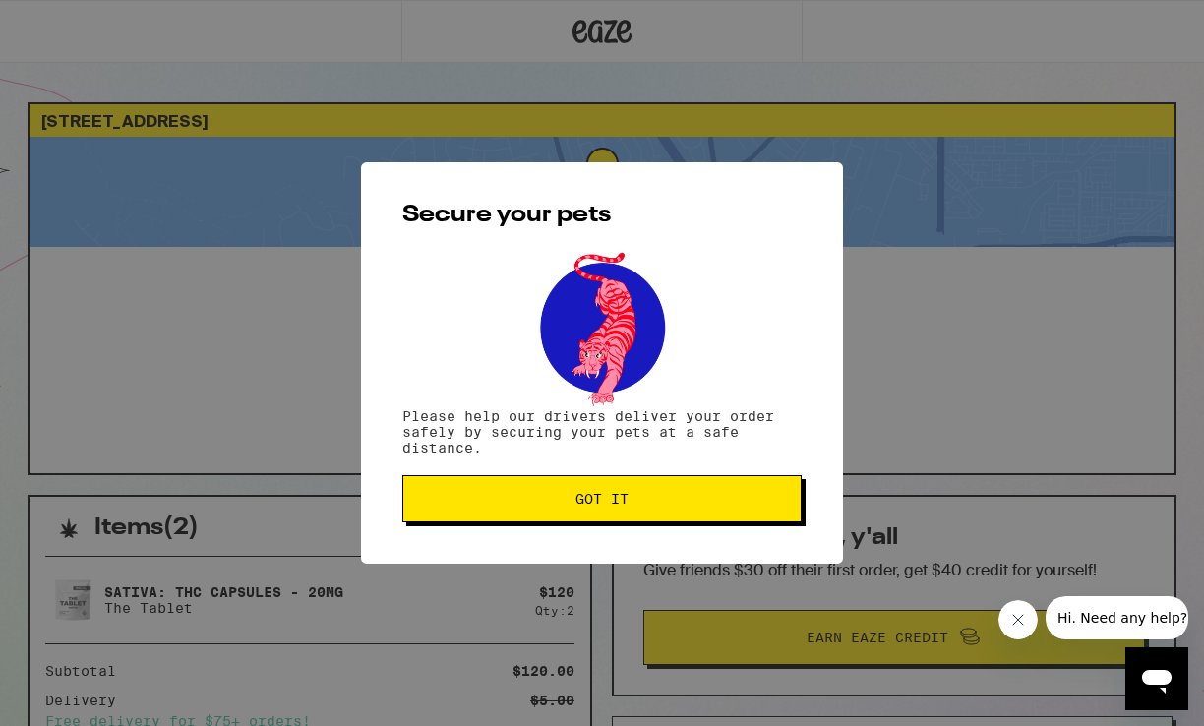
click at [605, 503] on span "Got it" at bounding box center [601, 499] width 53 height 14
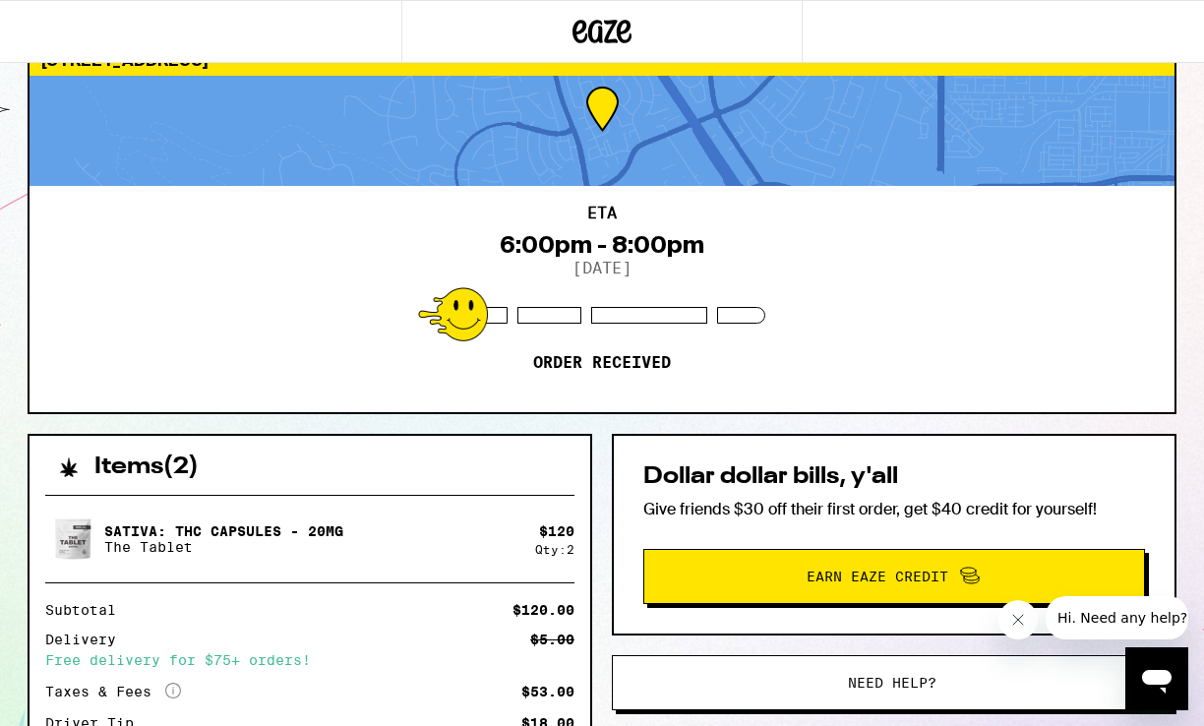
scroll to position [24, 0]
